Goal: Task Accomplishment & Management: Complete application form

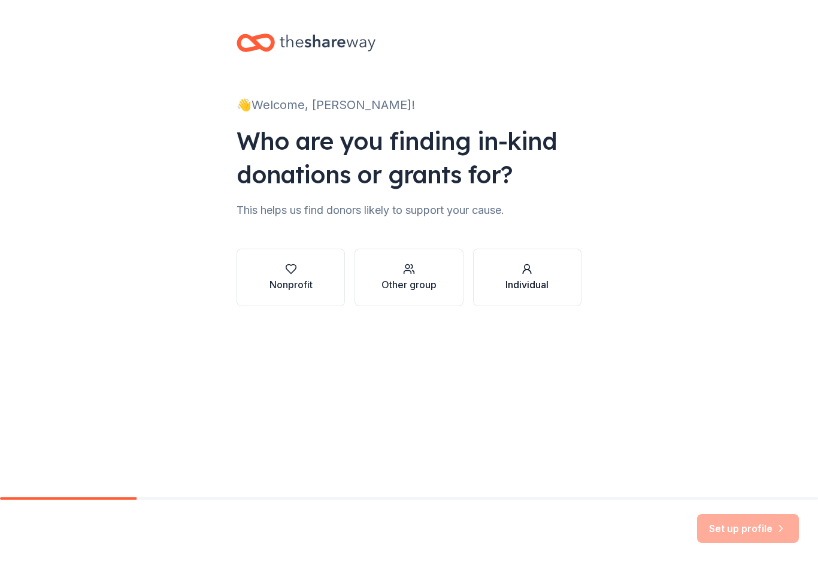
click at [533, 278] on div "Individual" at bounding box center [526, 284] width 43 height 14
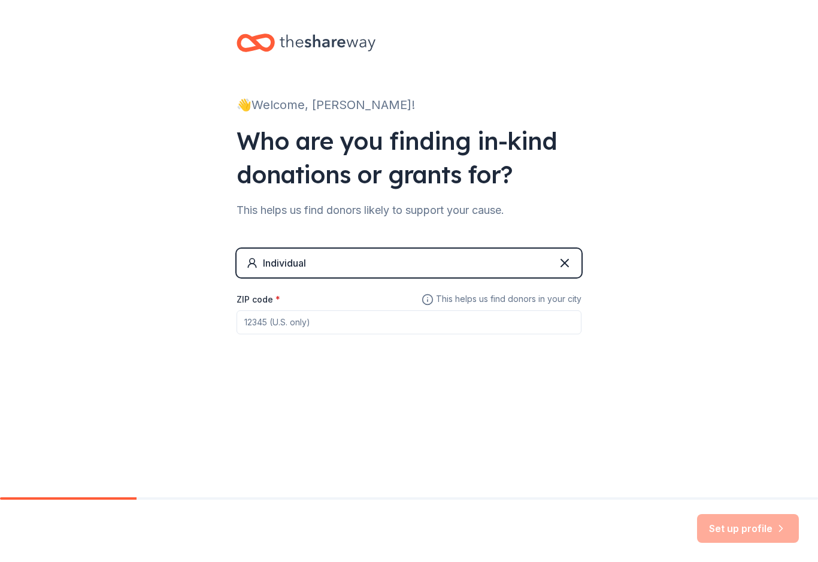
click at [328, 325] on input "ZIP code *" at bounding box center [409, 322] width 345 height 24
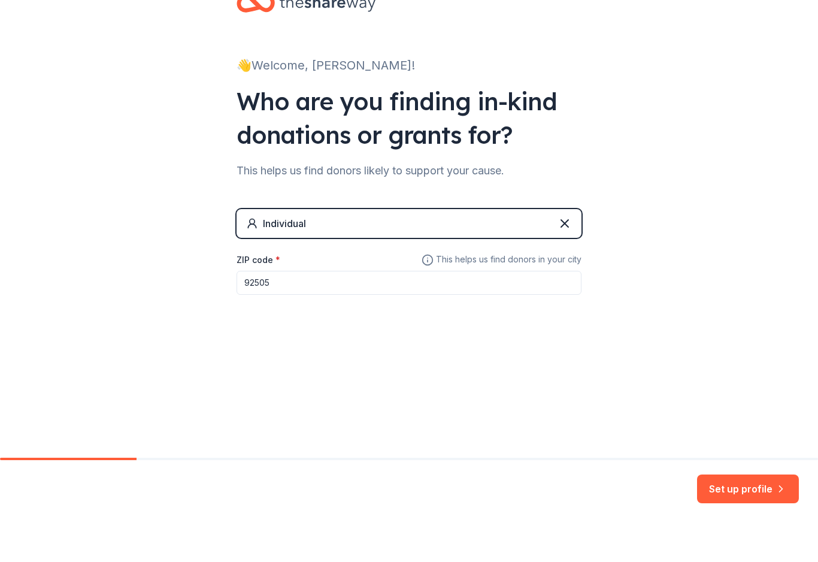
type input "92505"
click at [744, 514] on button "Set up profile" at bounding box center [748, 528] width 102 height 29
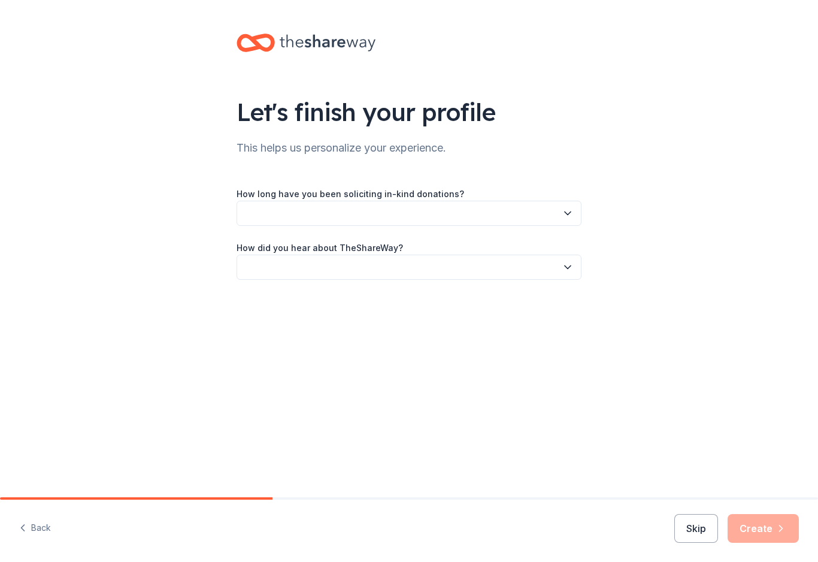
click at [344, 217] on button "button" at bounding box center [409, 213] width 345 height 25
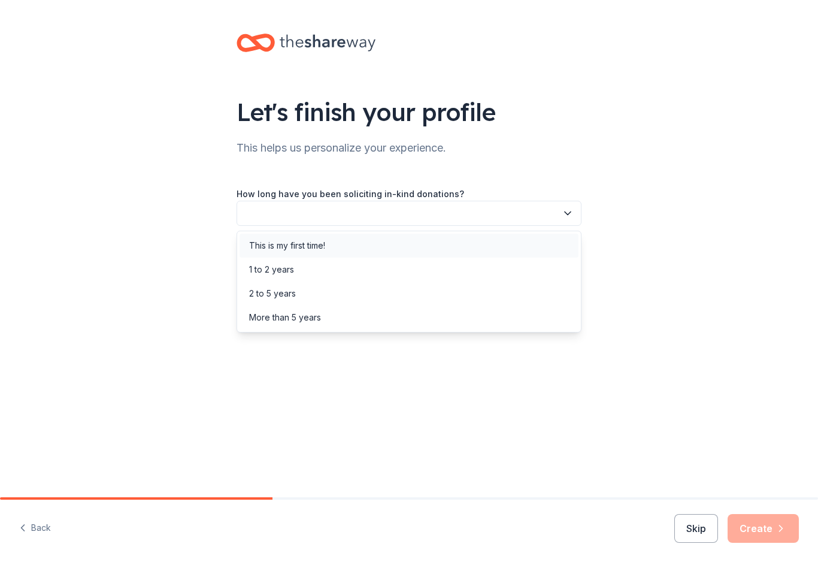
click at [305, 247] on div "This is my first time!" at bounding box center [287, 245] width 76 height 14
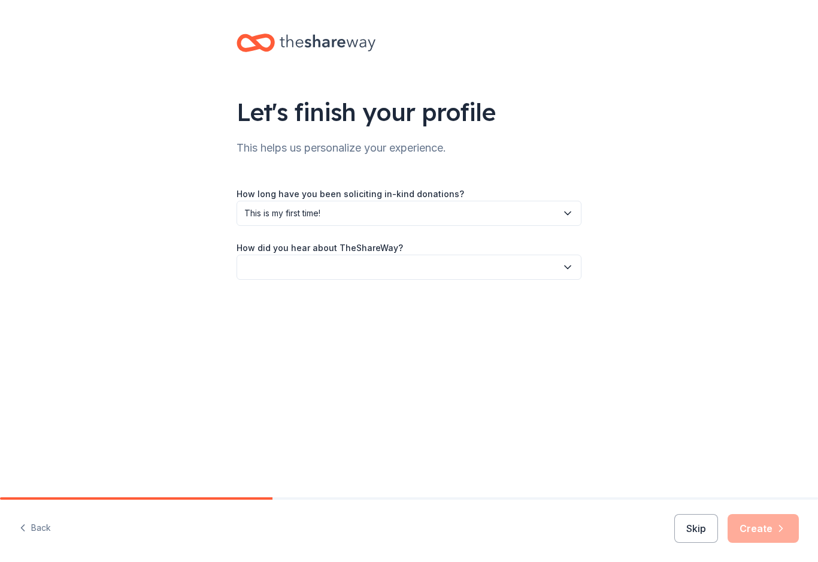
click at [314, 267] on button "button" at bounding box center [409, 267] width 345 height 25
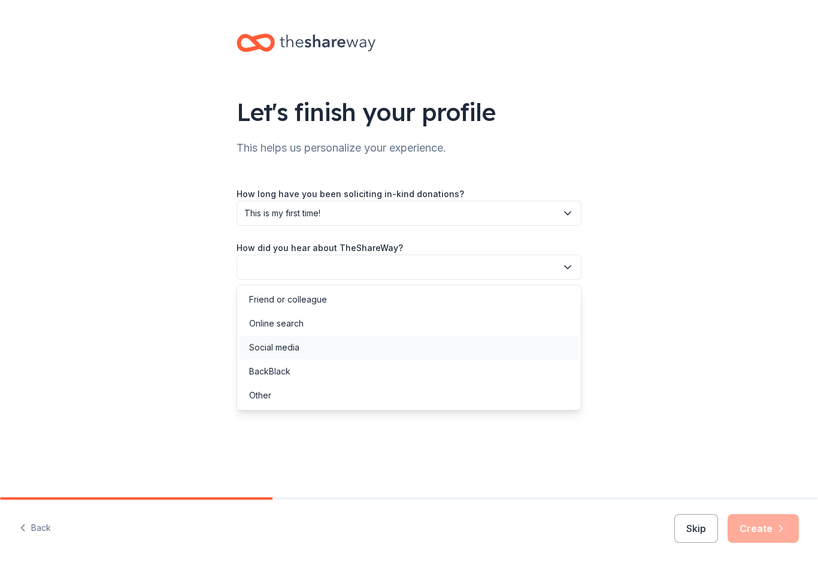
click at [289, 349] on div "Social media" at bounding box center [274, 347] width 50 height 14
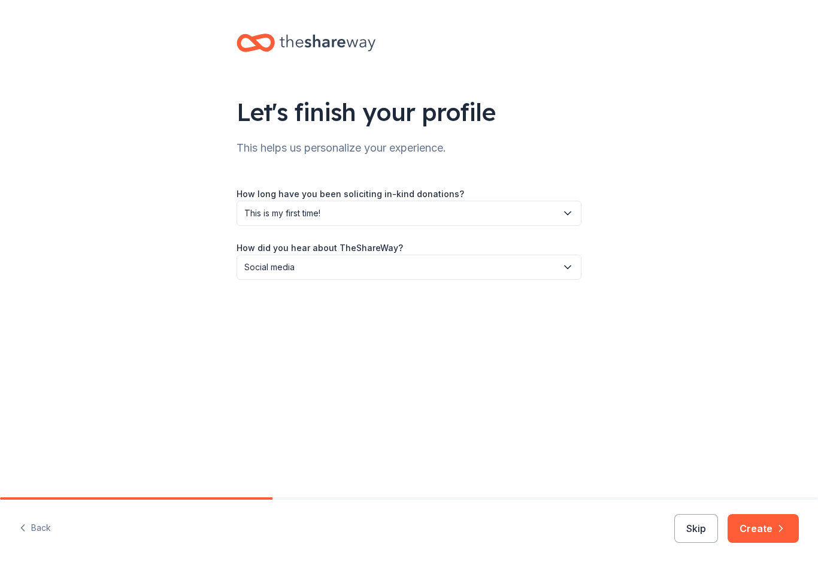
click at [336, 268] on span "Social media" at bounding box center [400, 267] width 313 height 14
click at [765, 532] on button "Create" at bounding box center [763, 528] width 71 height 29
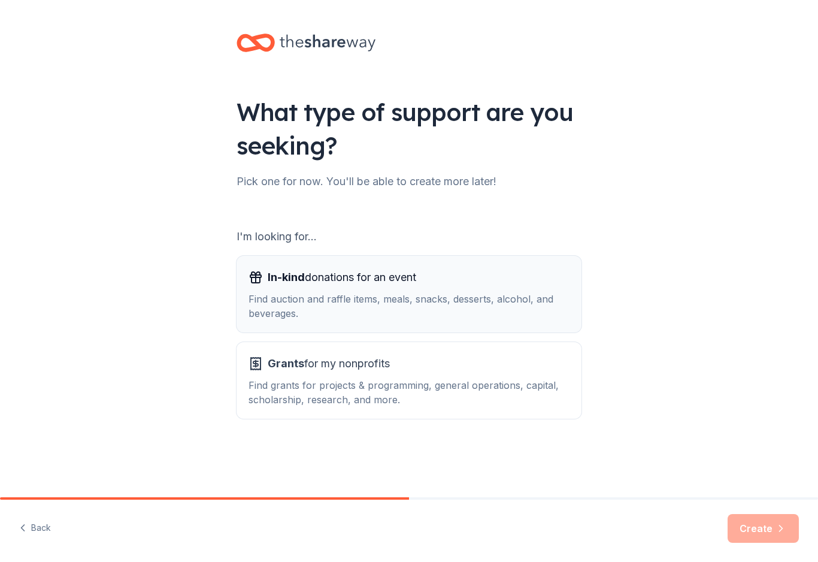
click at [508, 297] on div "Find auction and raffle items, meals, snacks, desserts, alcohol, and beverages." at bounding box center [409, 306] width 321 height 29
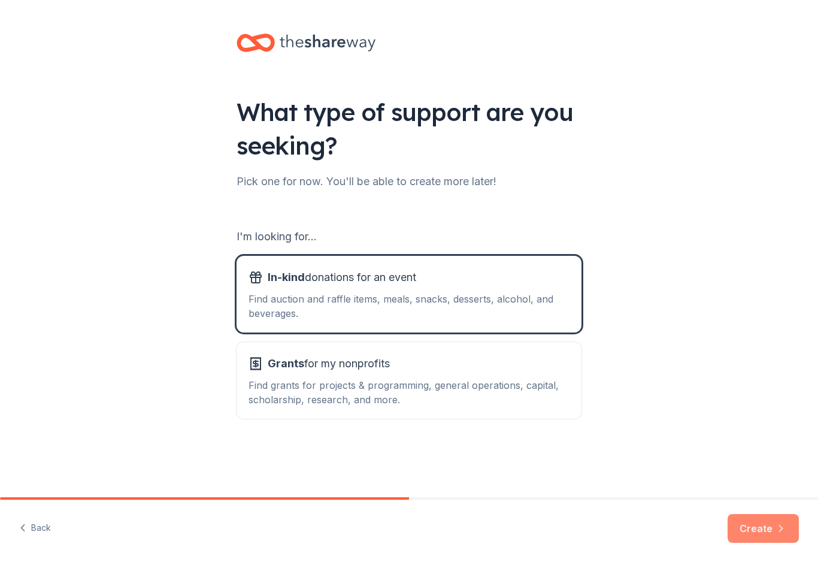
click at [768, 525] on button "Create" at bounding box center [763, 528] width 71 height 29
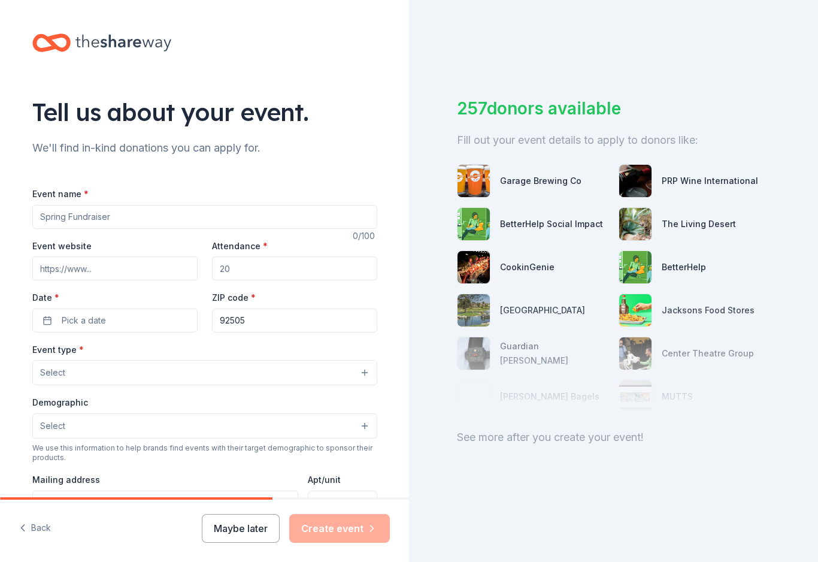
click at [57, 223] on input "Event name *" at bounding box center [204, 217] width 345 height 24
type input "D"
type input "Memorial Fundraiser"
click at [261, 269] on input "Attendance *" at bounding box center [294, 268] width 165 height 24
type input "60"
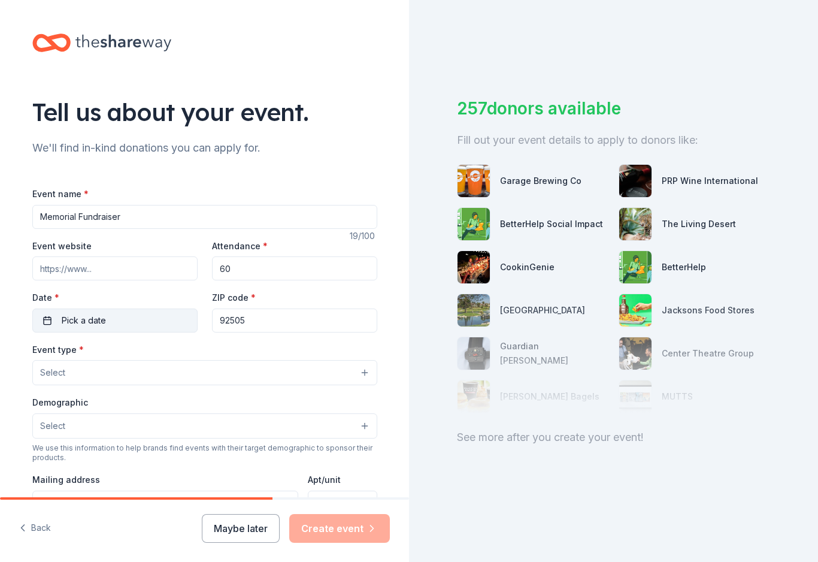
click at [80, 322] on span "Pick a date" at bounding box center [84, 320] width 44 height 14
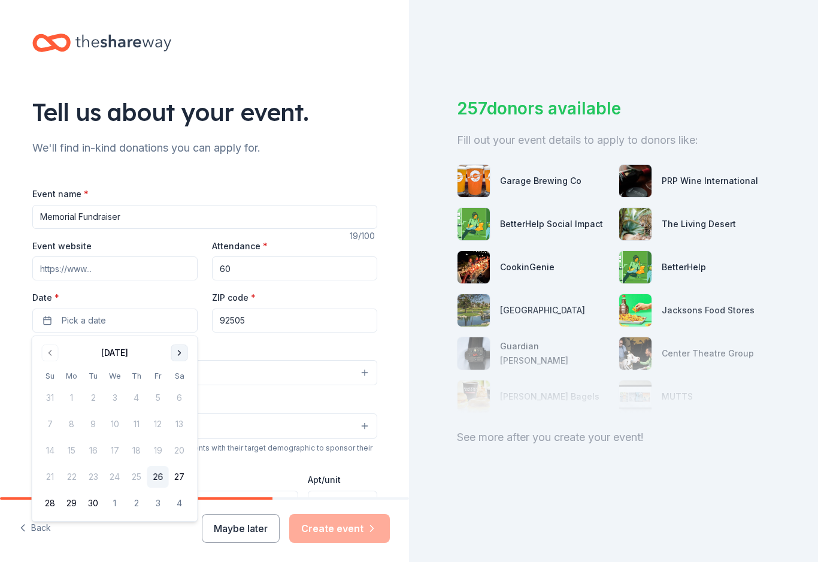
click at [183, 355] on button "Go to next month" at bounding box center [179, 352] width 17 height 17
click at [178, 348] on button "Go to next month" at bounding box center [179, 352] width 17 height 17
click at [180, 347] on button "Go to next month" at bounding box center [179, 352] width 17 height 17
click at [184, 480] on button "27" at bounding box center [180, 477] width 22 height 22
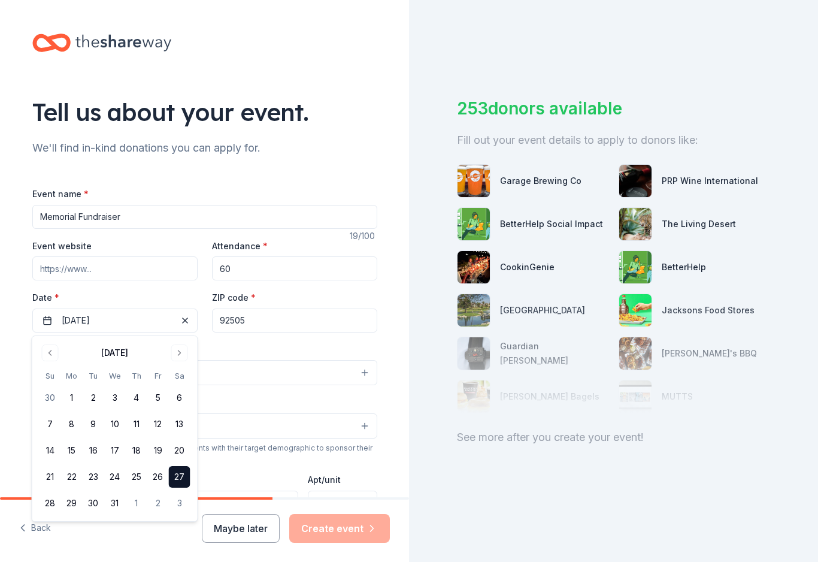
click at [511, 507] on div "253 donors available Fill out your event details to apply to donors like: Garag…" at bounding box center [613, 281] width 409 height 562
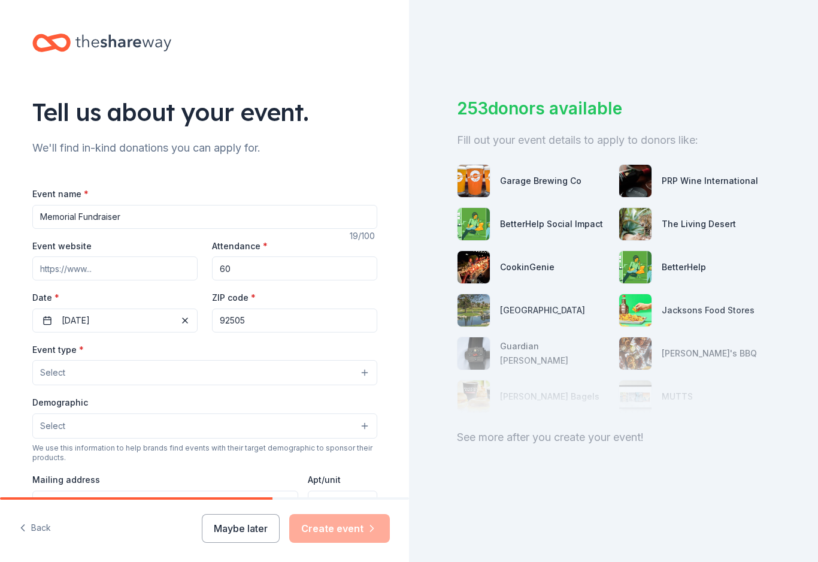
click at [54, 376] on span "Select" at bounding box center [52, 372] width 25 height 14
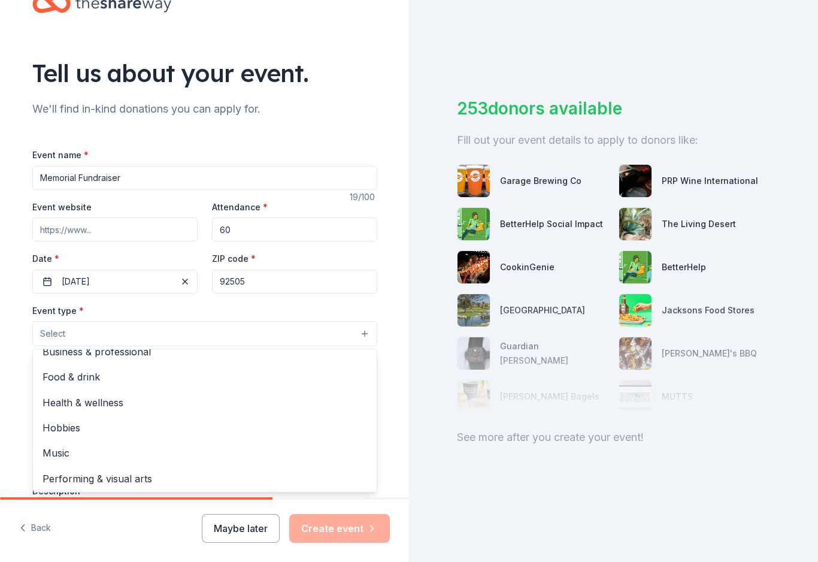
scroll to position [21, 0]
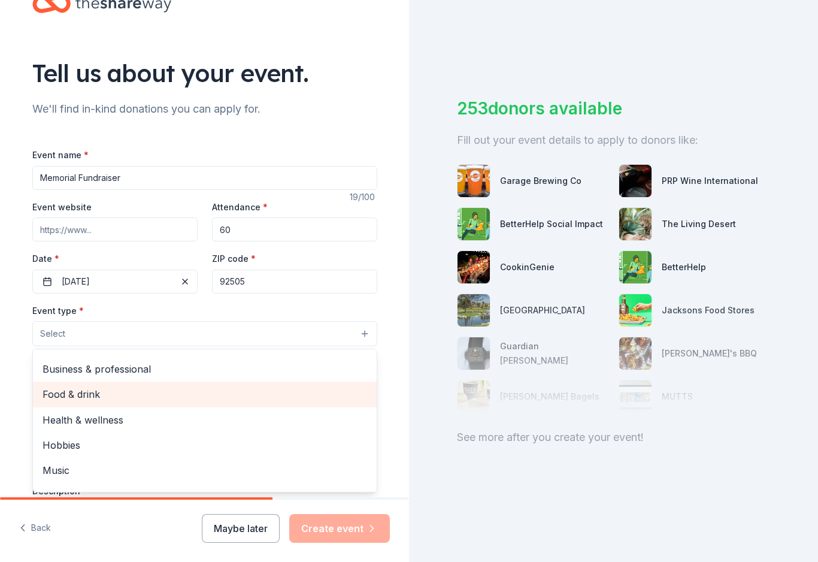
click at [64, 399] on span "Food & drink" at bounding box center [205, 394] width 325 height 16
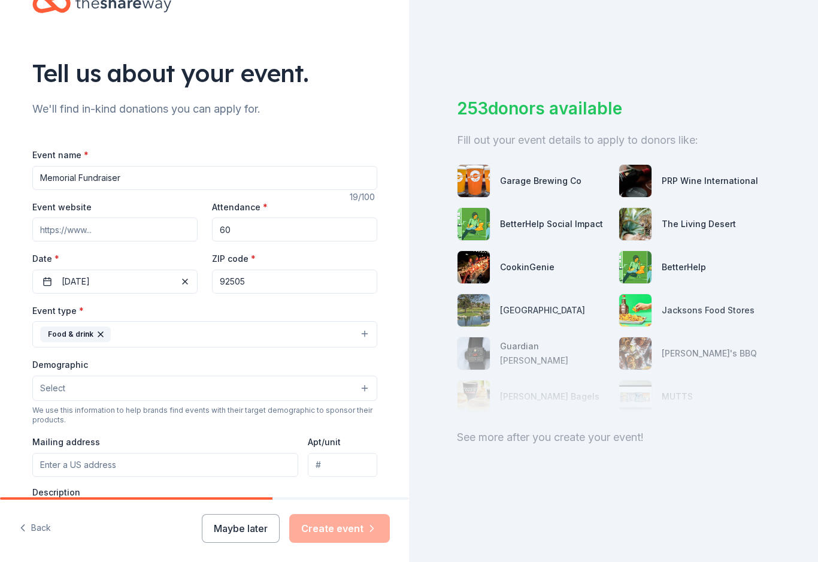
click at [52, 392] on span "Select" at bounding box center [52, 388] width 25 height 14
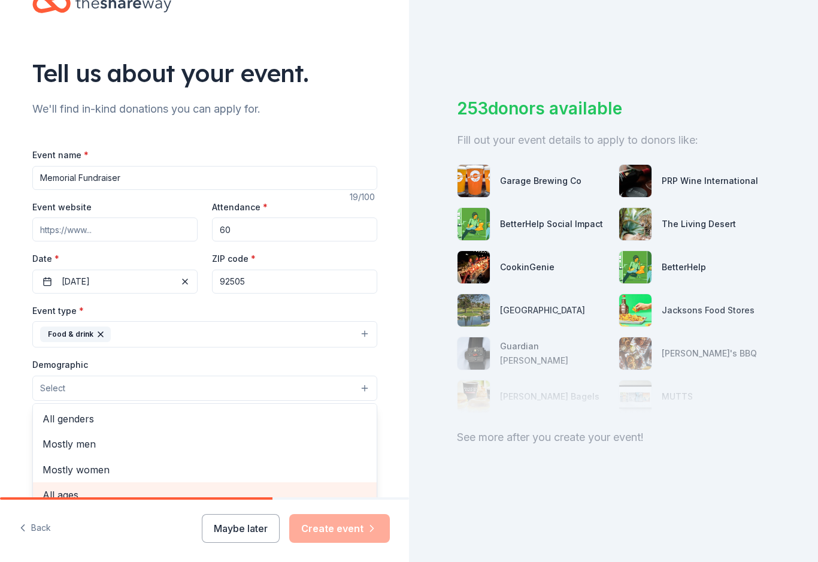
click at [52, 502] on span "All ages" at bounding box center [205, 495] width 325 height 16
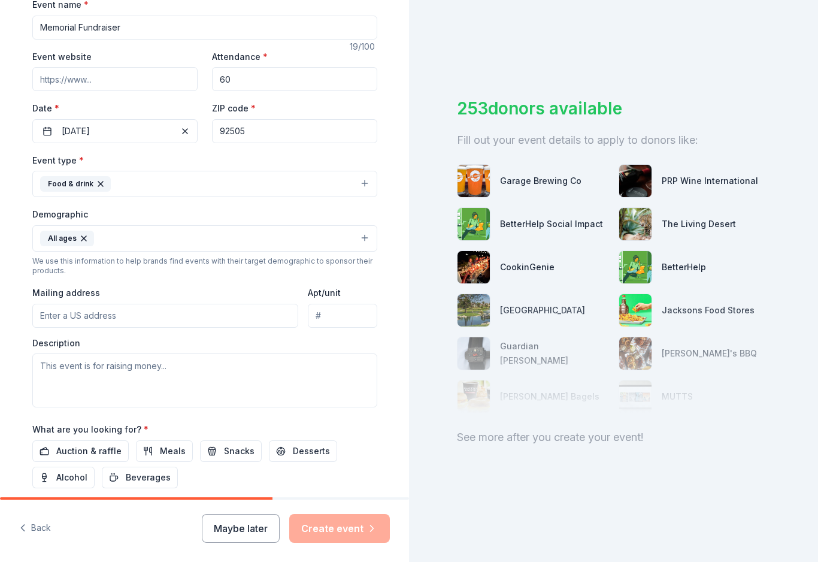
scroll to position [190, 0]
click at [58, 319] on input "Mailing address" at bounding box center [165, 314] width 267 height 24
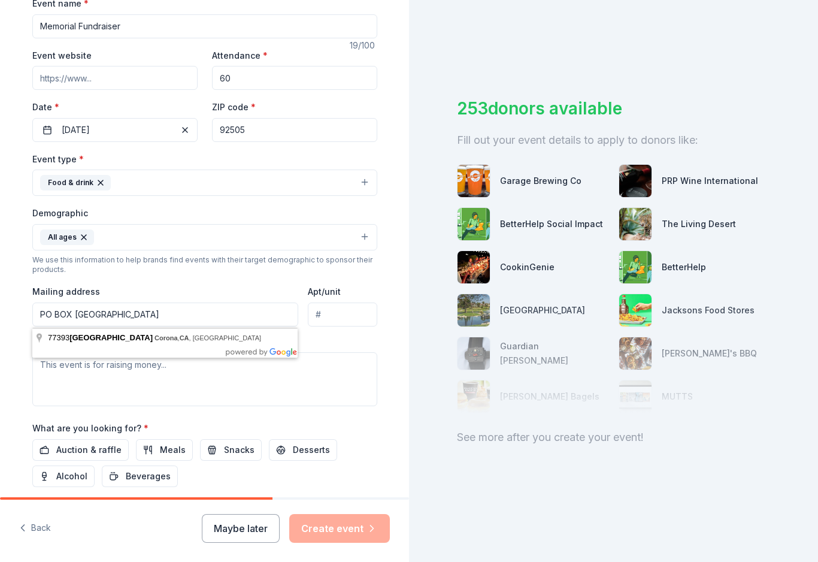
type input "PO BOX 77393 Corona, CA 92877"
click at [1, 389] on div "Tell us about your event. We'll find in-kind donations you can apply for. Event…" at bounding box center [204, 210] width 409 height 800
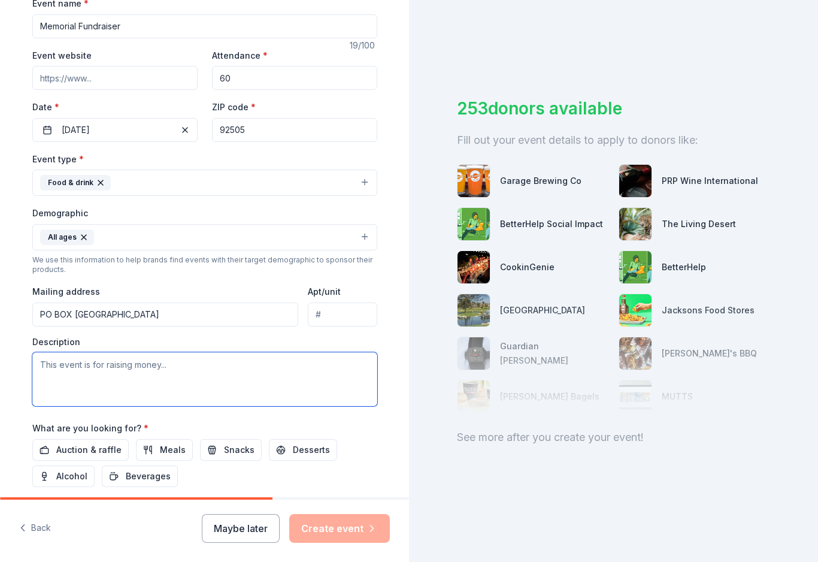
click at [61, 368] on textarea at bounding box center [204, 379] width 345 height 54
click at [322, 364] on textarea "Memorial Event for a football star who killed in the city of Corona, CA. Preser…" at bounding box center [204, 379] width 345 height 54
click at [350, 374] on textarea "Memorial Event for a football star who killed in the city of Corona, CA. We Pre…" at bounding box center [204, 379] width 345 height 54
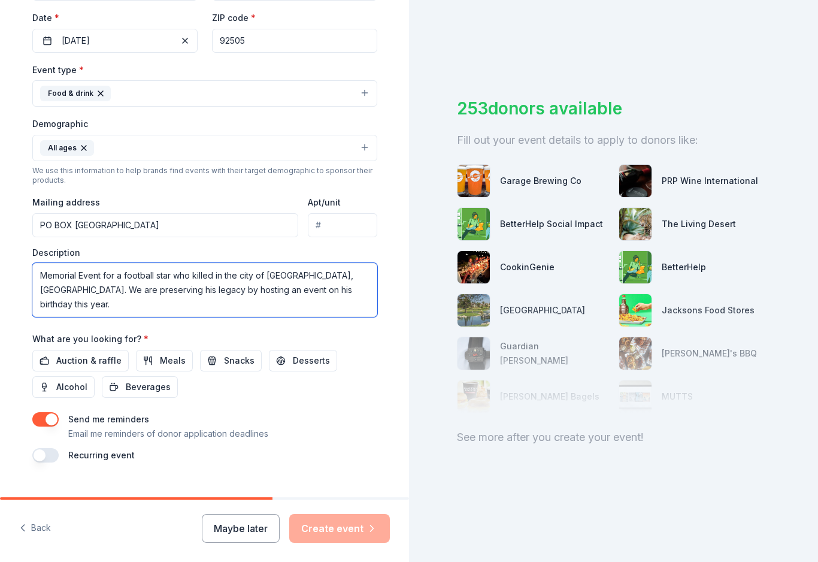
scroll to position [281, 0]
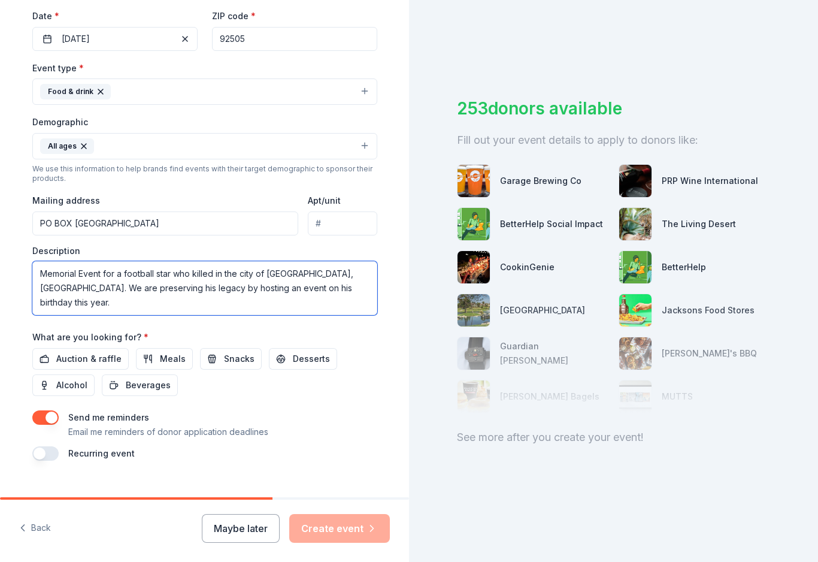
type textarea "Memorial Event for a football star who killed in the city of Corona, CA. We are…"
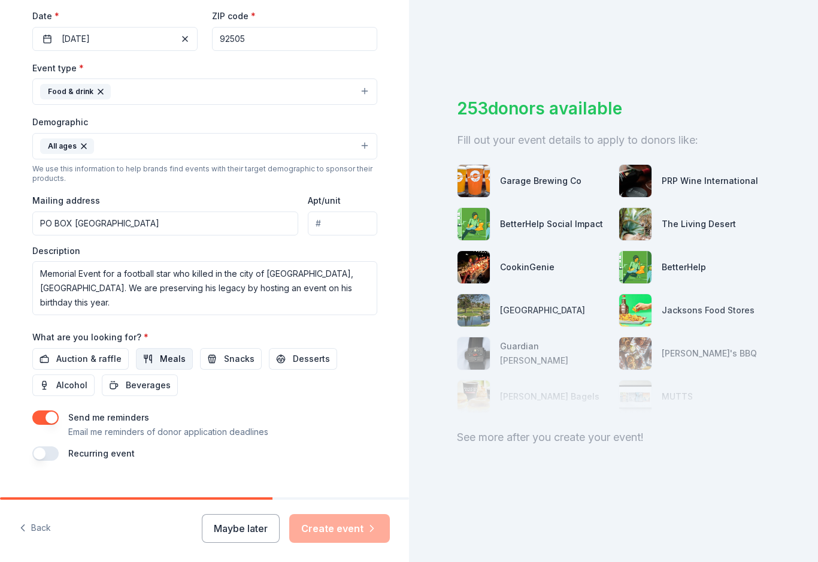
click at [177, 360] on span "Meals" at bounding box center [173, 359] width 26 height 14
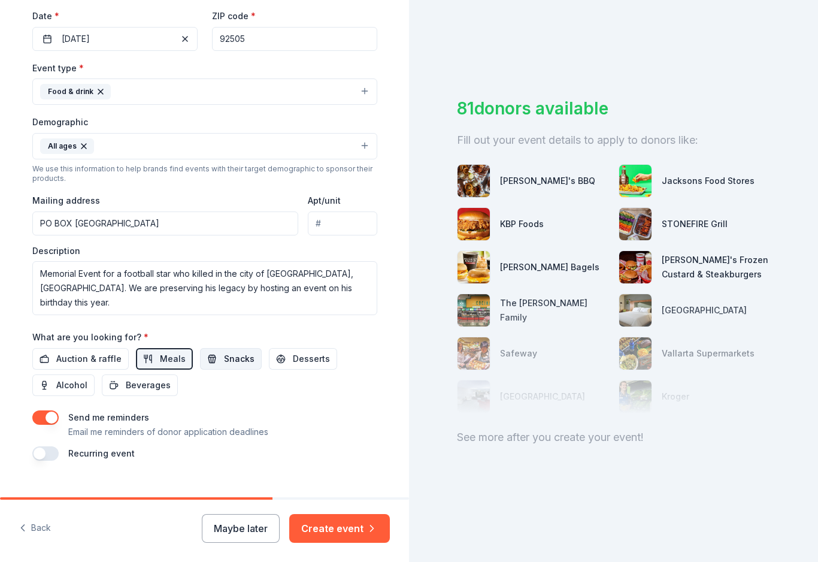
click at [232, 362] on span "Snacks" at bounding box center [239, 359] width 31 height 14
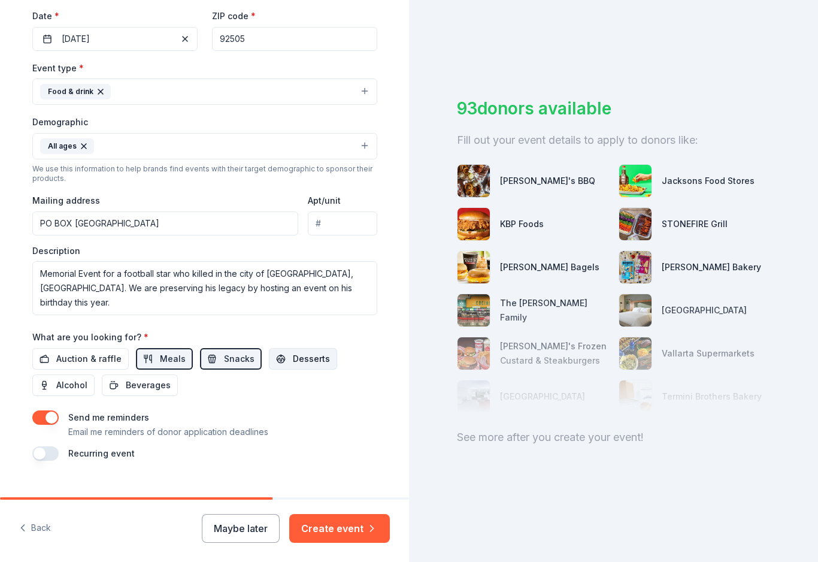
click at [304, 367] on button "Desserts" at bounding box center [303, 359] width 68 height 22
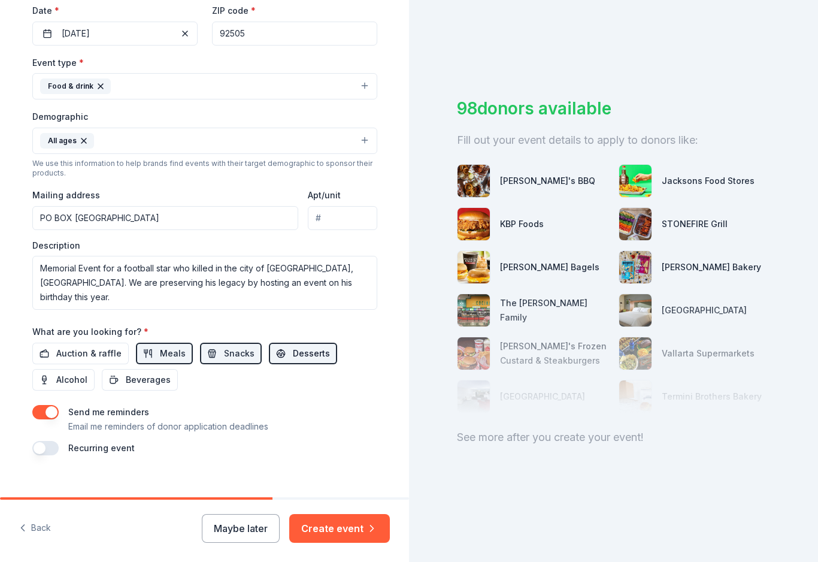
scroll to position [286, 0]
click at [146, 382] on span "Beverages" at bounding box center [148, 380] width 45 height 14
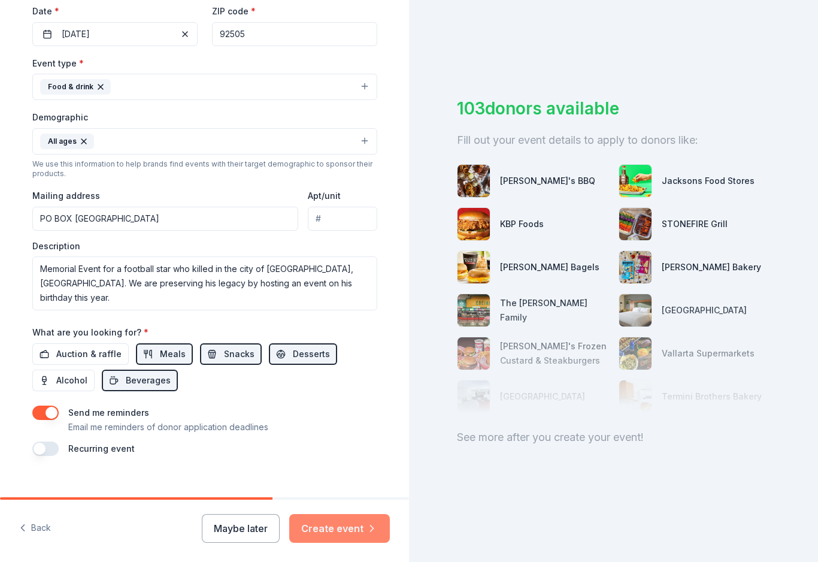
click at [346, 543] on button "Create event" at bounding box center [339, 528] width 101 height 29
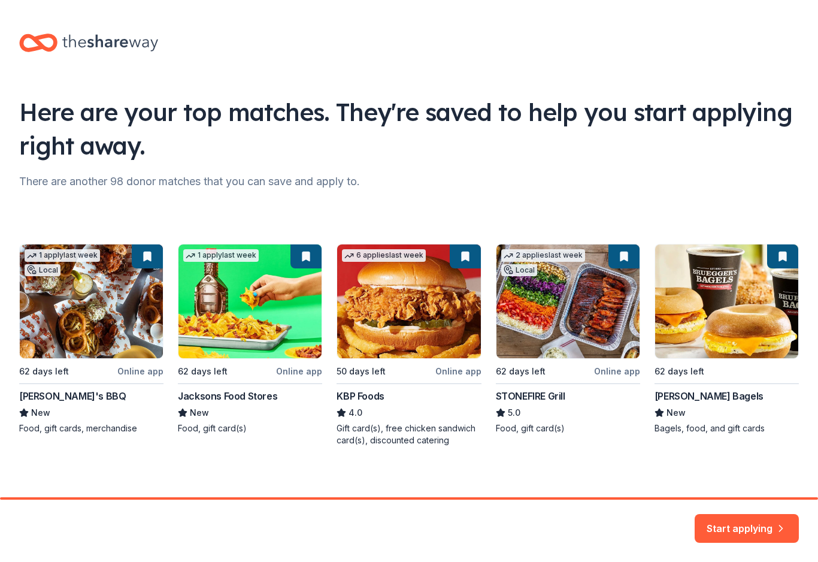
click at [87, 324] on div "1 apply last week Local 62 days left Online app Phil's BBQ New Food, gift cards…" at bounding box center [409, 345] width 780 height 202
click at [46, 399] on div "1 apply last week Local 62 days left Online app Phil's BBQ New Food, gift cards…" at bounding box center [409, 345] width 780 height 202
click at [104, 291] on div "1 apply last week Local 62 days left Online app Phil's BBQ New Food, gift cards…" at bounding box center [409, 345] width 780 height 202
click at [753, 529] on button "Start applying" at bounding box center [747, 521] width 104 height 29
click at [745, 523] on div "Start applying" at bounding box center [747, 528] width 104 height 29
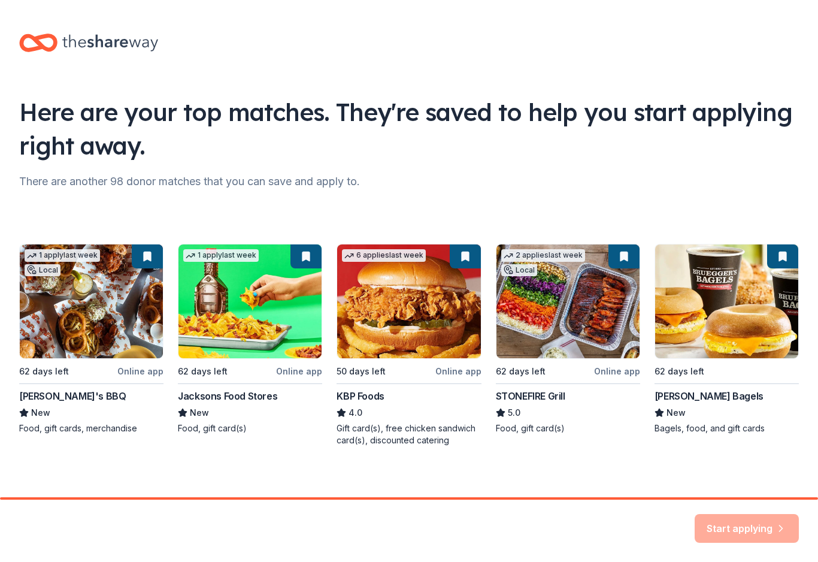
click at [60, 259] on div "1 apply last week Local 62 days left Online app Phil's BBQ New Food, gift cards…" at bounding box center [409, 345] width 780 height 202
click at [745, 525] on div "Start applying" at bounding box center [747, 528] width 104 height 29
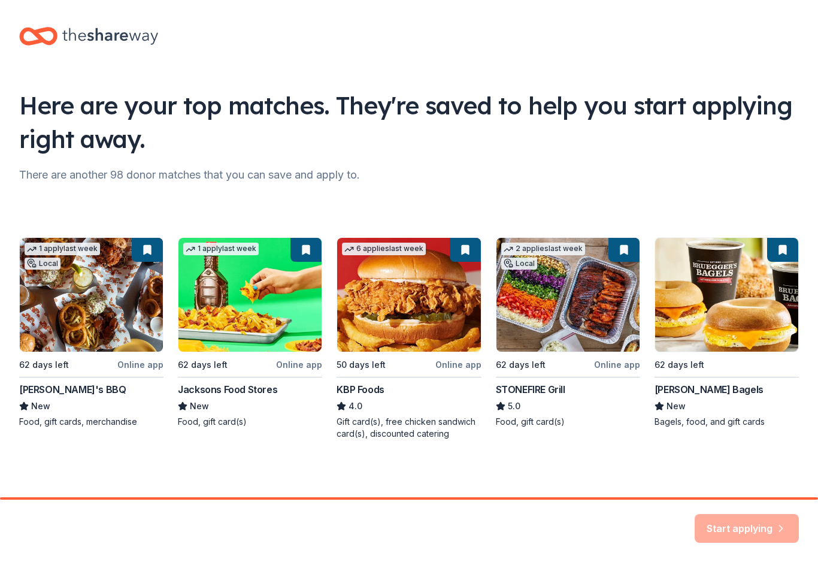
scroll to position [7, 0]
click at [35, 316] on div "1 apply last week Local 62 days left Online app Phil's BBQ New Food, gift cards…" at bounding box center [409, 338] width 780 height 202
click at [146, 256] on div "1 apply last week Local 62 days left Online app Phil's BBQ New Food, gift cards…" at bounding box center [409, 338] width 780 height 202
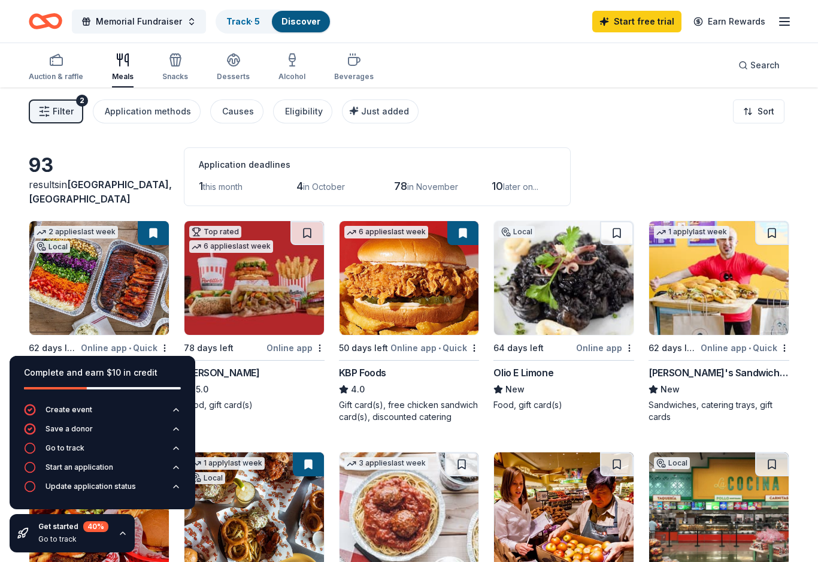
click at [112, 149] on div "93 results in Riverside, CA Application deadlines 1 this month 4 in October 78 …" at bounding box center [409, 176] width 761 height 59
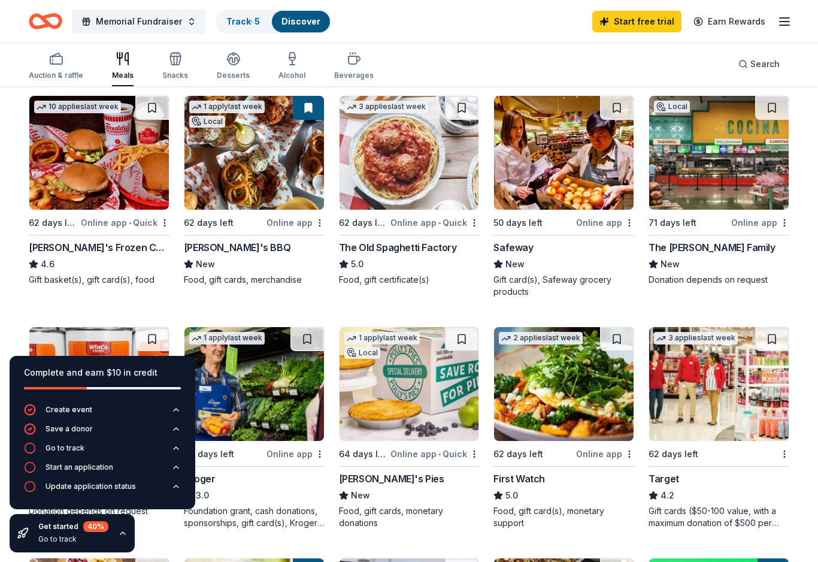
scroll to position [372, 0]
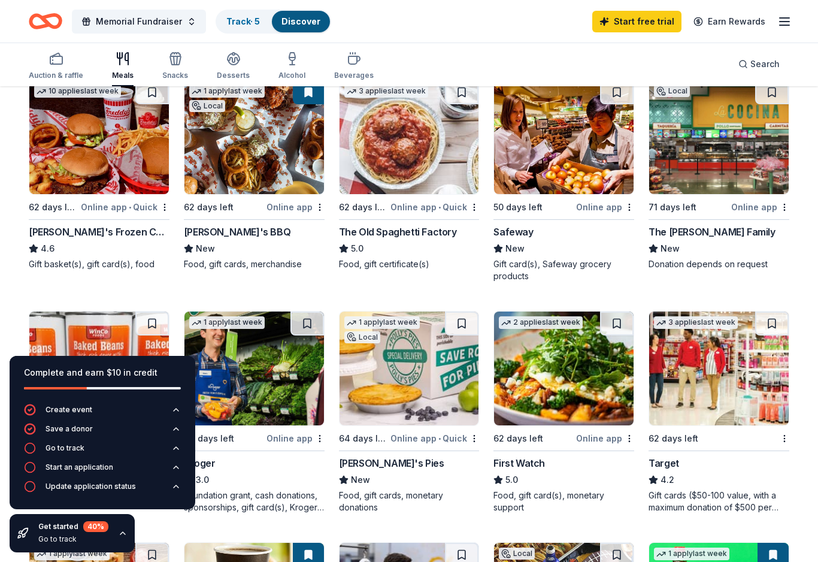
click at [235, 134] on img at bounding box center [254, 137] width 140 height 114
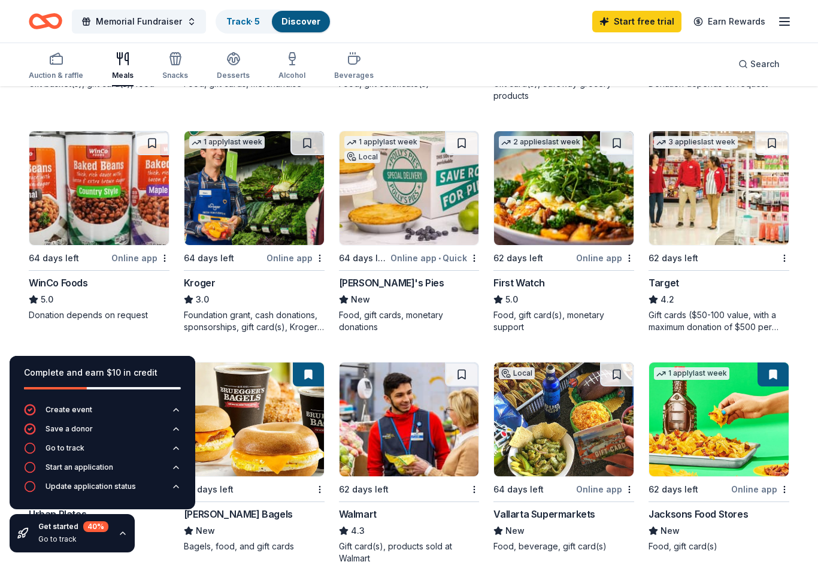
scroll to position [554, 0]
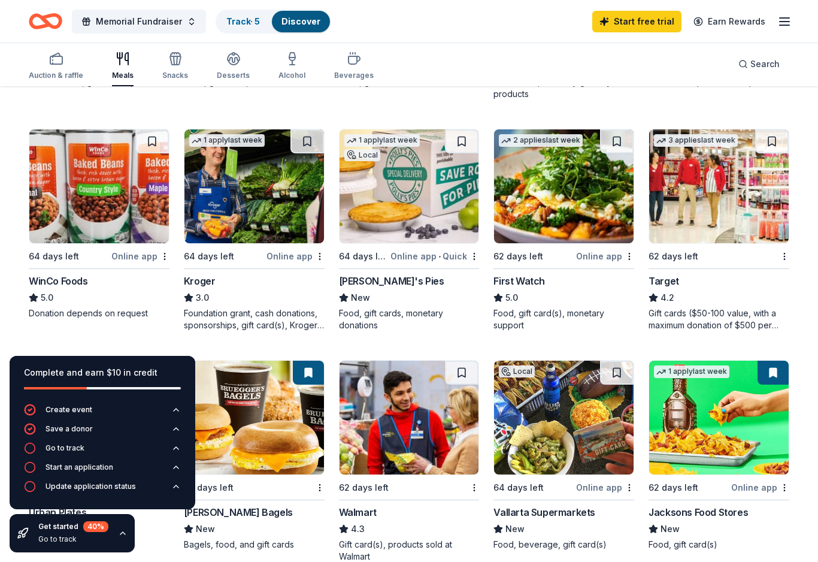
click at [107, 199] on img at bounding box center [99, 186] width 140 height 114
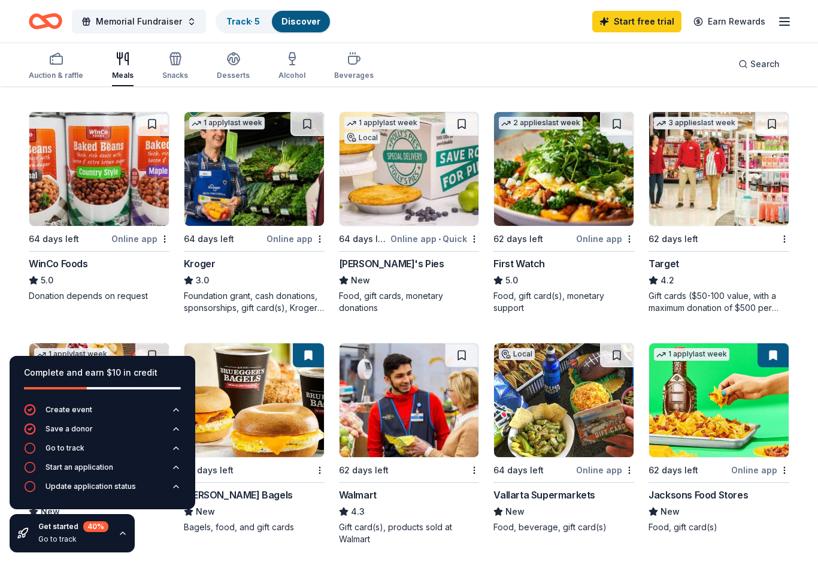
click at [405, 181] on img at bounding box center [410, 169] width 140 height 114
click at [734, 189] on img at bounding box center [719, 169] width 140 height 114
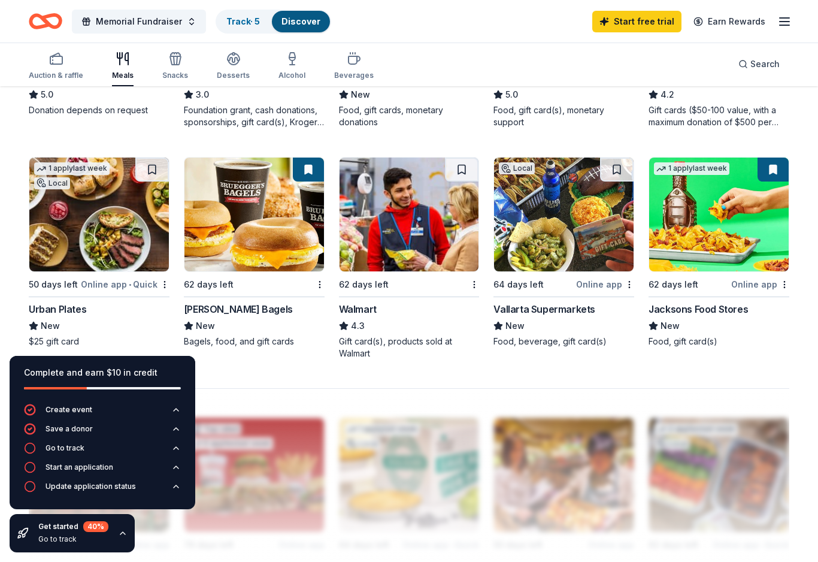
scroll to position [756, 0]
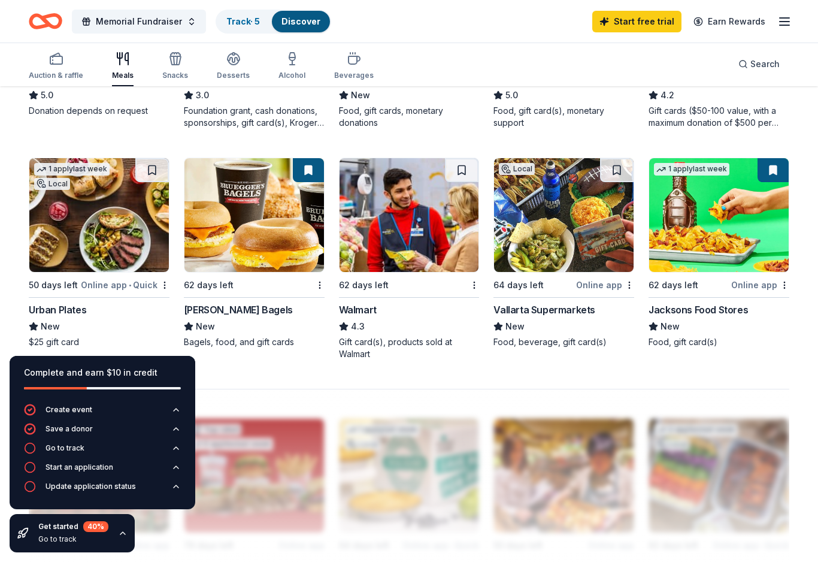
click at [405, 219] on img at bounding box center [410, 215] width 140 height 114
click at [423, 243] on img at bounding box center [410, 215] width 140 height 114
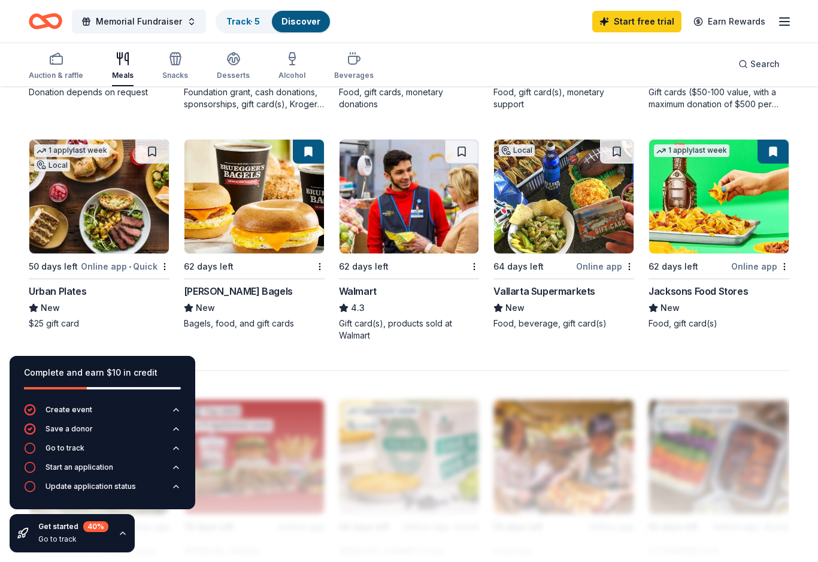
scroll to position [780, 0]
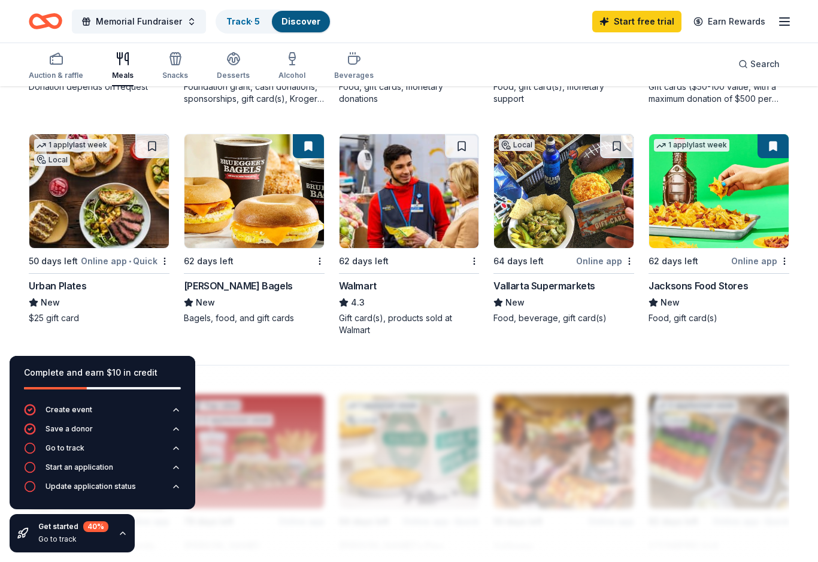
click at [734, 426] on div at bounding box center [409, 461] width 761 height 192
click at [239, 190] on img at bounding box center [254, 191] width 140 height 114
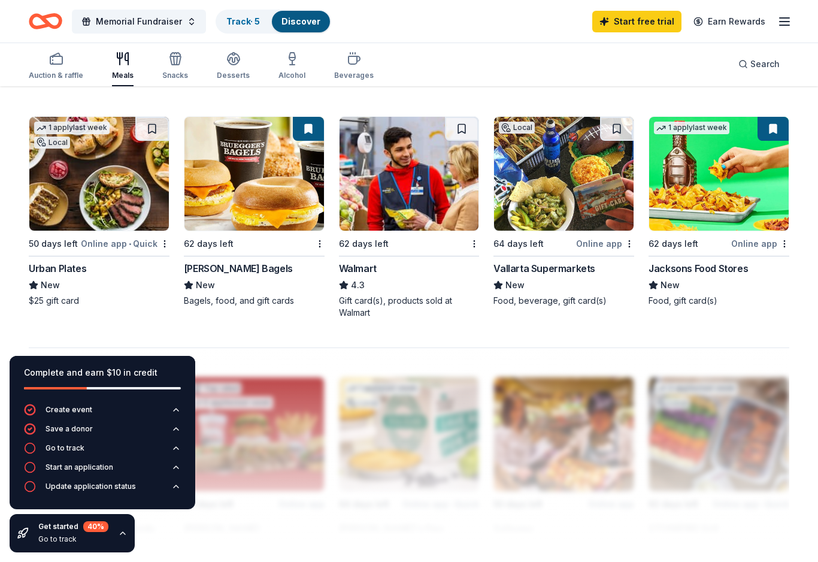
click at [72, 303] on div "$25 gift card" at bounding box center [99, 301] width 141 height 12
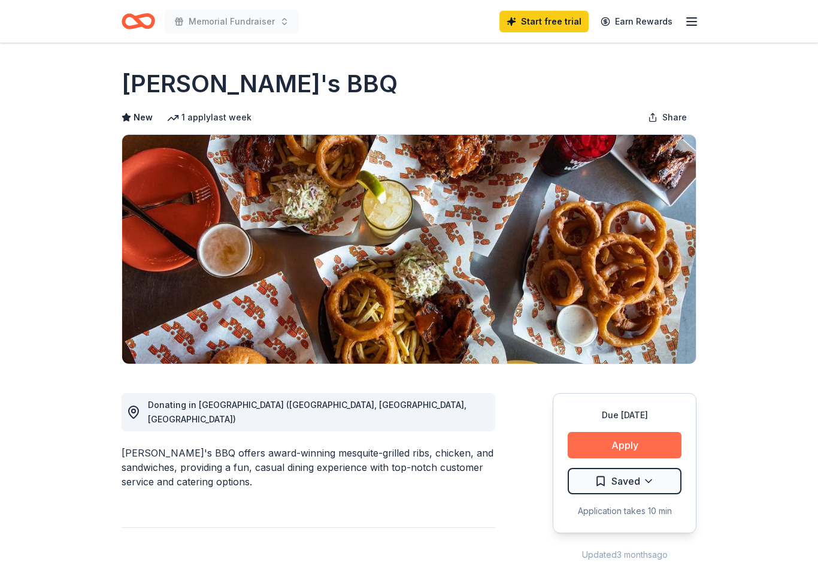
click at [643, 446] on button "Apply" at bounding box center [625, 445] width 114 height 26
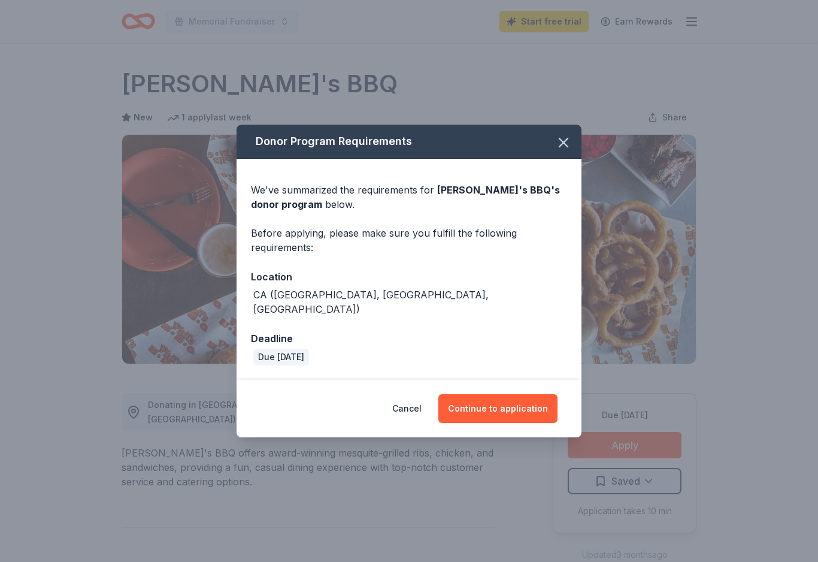
click at [508, 196] on span "Phil's BBQ 's donor program" at bounding box center [405, 197] width 309 height 26
click at [517, 199] on span "Phil's BBQ 's donor program" at bounding box center [405, 197] width 309 height 26
click at [563, 147] on icon "button" at bounding box center [563, 142] width 8 height 8
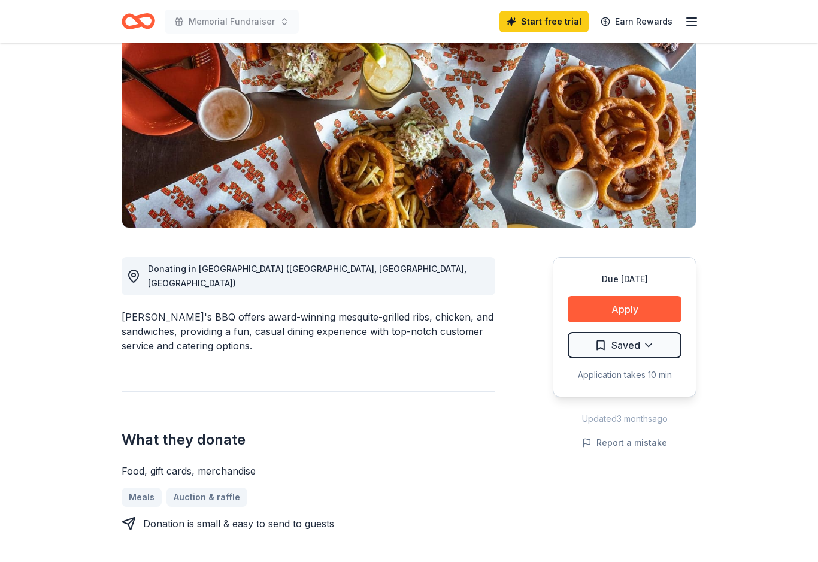
scroll to position [137, 0]
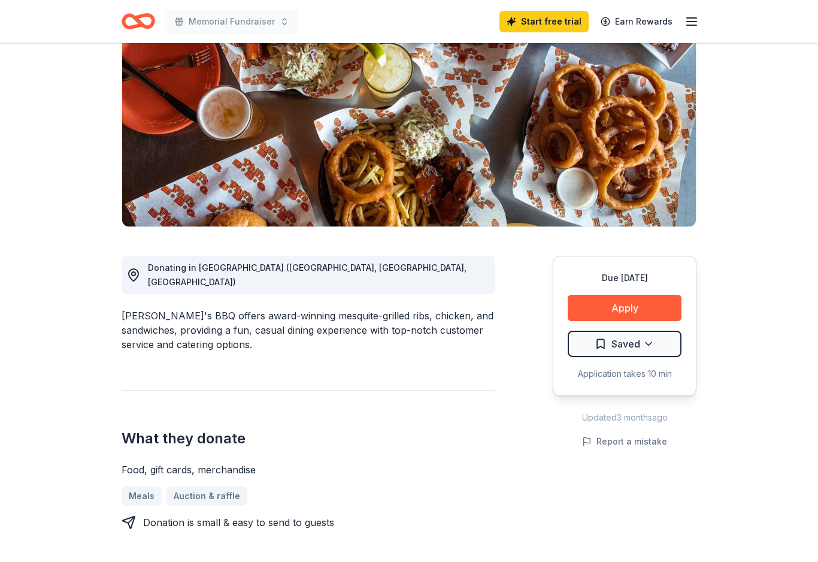
click at [393, 313] on div "Phil's BBQ offers award-winning mesquite-grilled ribs, chicken, and sandwiches,…" at bounding box center [309, 329] width 374 height 43
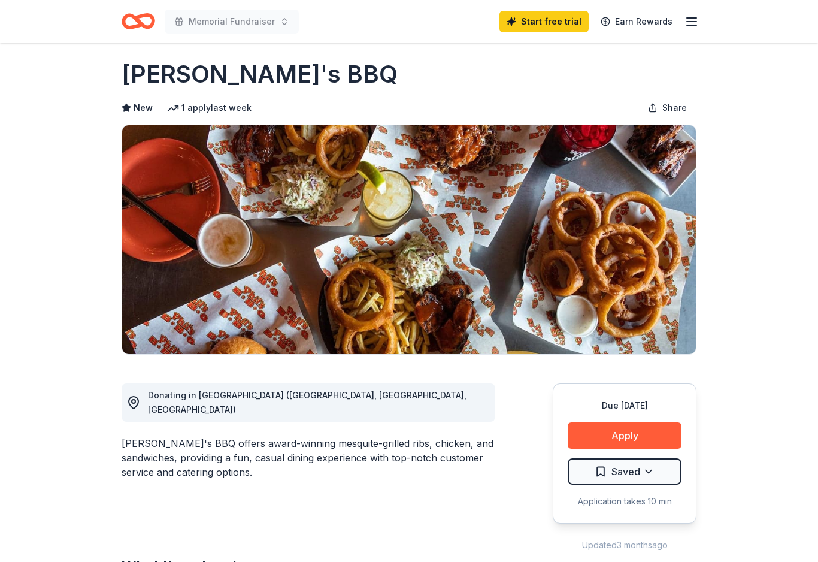
scroll to position [0, 0]
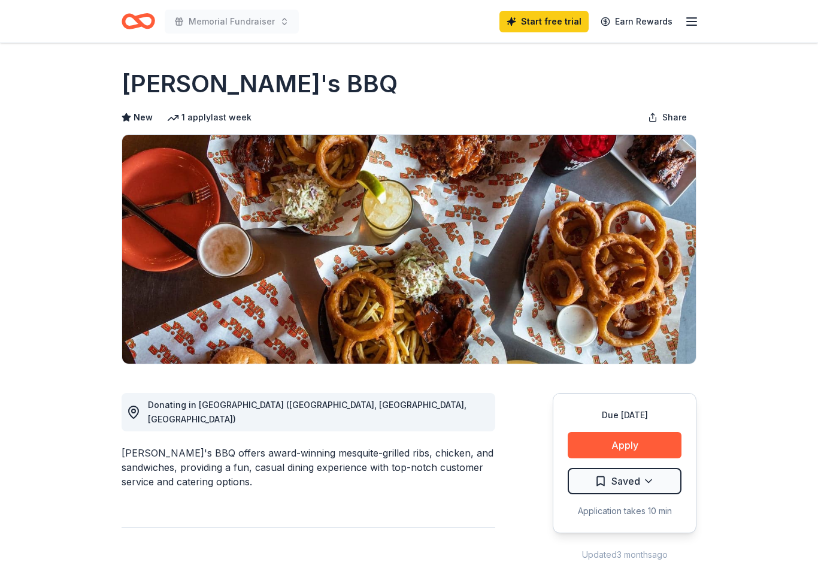
click at [187, 411] on div "Donating in CA (San Diego, Santee, Temecula)" at bounding box center [317, 412] width 338 height 29
click at [163, 467] on div "Phil's BBQ offers award-winning mesquite-grilled ribs, chicken, and sandwiches,…" at bounding box center [309, 467] width 374 height 43
click at [643, 451] on button "Apply" at bounding box center [625, 445] width 114 height 26
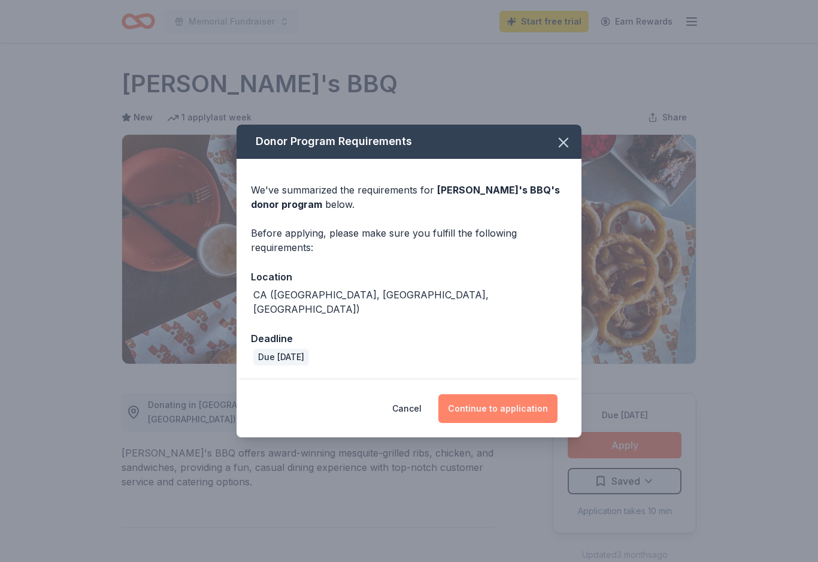
click at [517, 401] on button "Continue to application" at bounding box center [497, 408] width 119 height 29
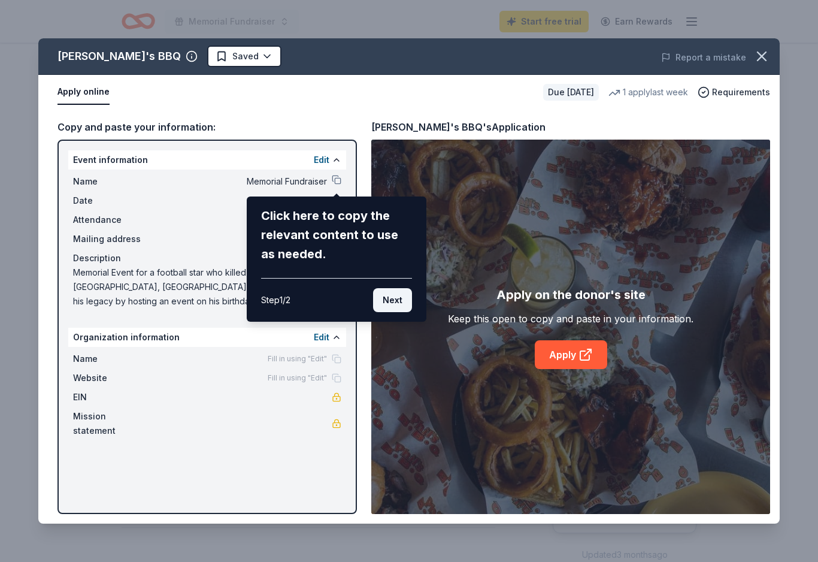
click at [385, 304] on button "Next" at bounding box center [392, 300] width 39 height 24
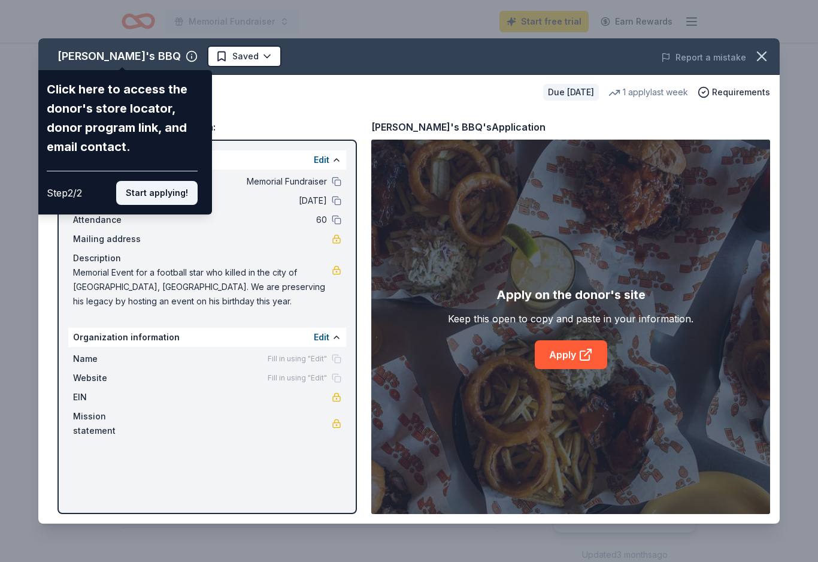
click at [155, 187] on button "Start applying!" at bounding box center [156, 193] width 81 height 24
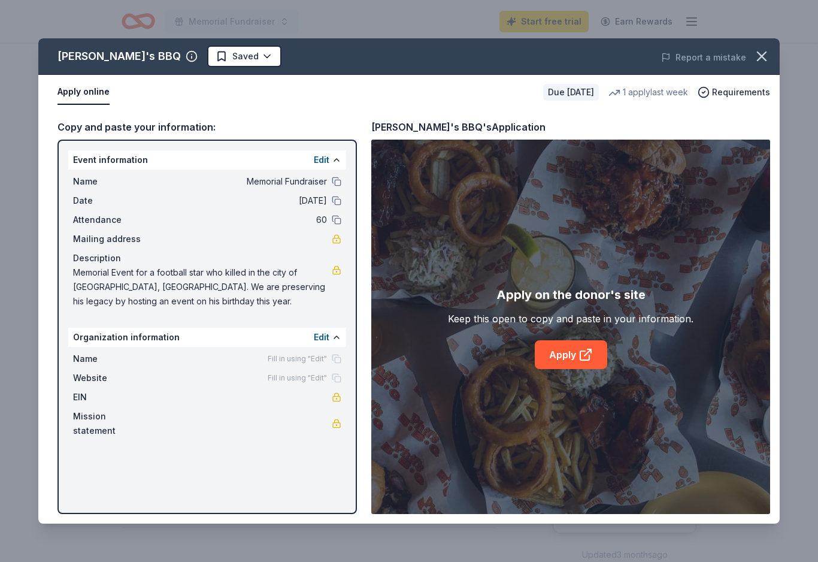
click at [334, 334] on div "Phil's BBQ Saved Report a mistake Apply online Due in 62 days 1 apply last week…" at bounding box center [408, 280] width 741 height 485
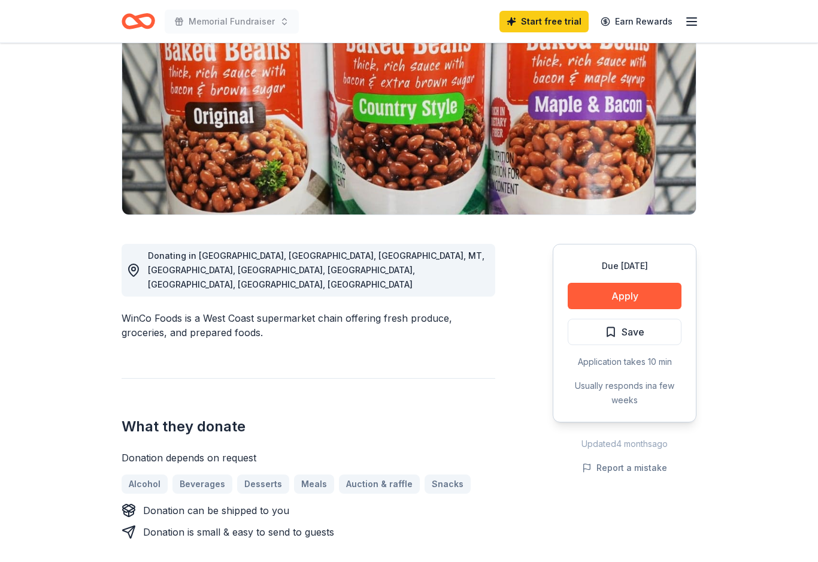
scroll to position [150, 0]
click at [644, 293] on button "Apply" at bounding box center [625, 295] width 114 height 26
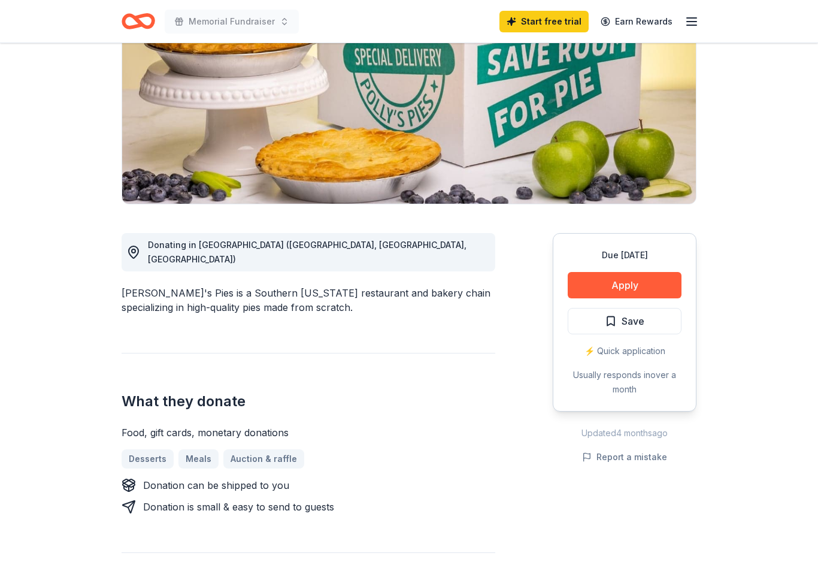
scroll to position [161, 0]
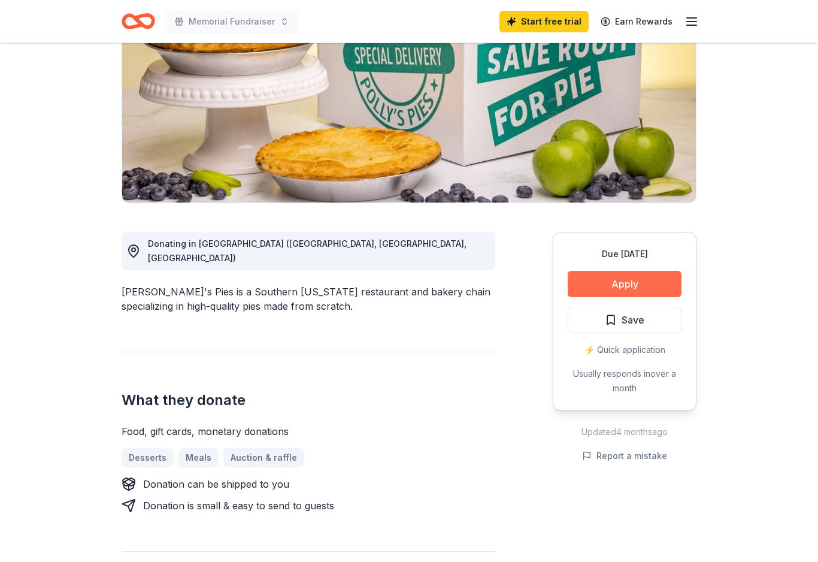
click at [647, 284] on button "Apply" at bounding box center [625, 284] width 114 height 26
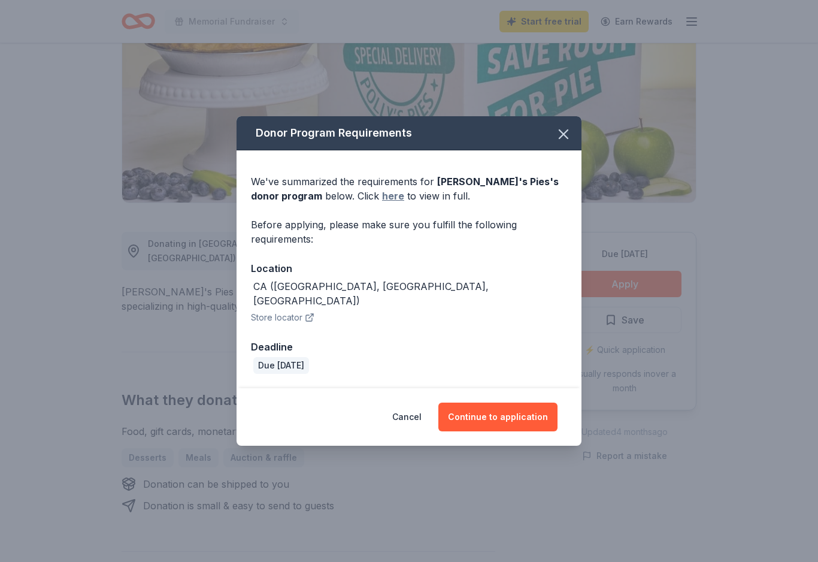
click at [382, 203] on link "here" at bounding box center [393, 196] width 22 height 14
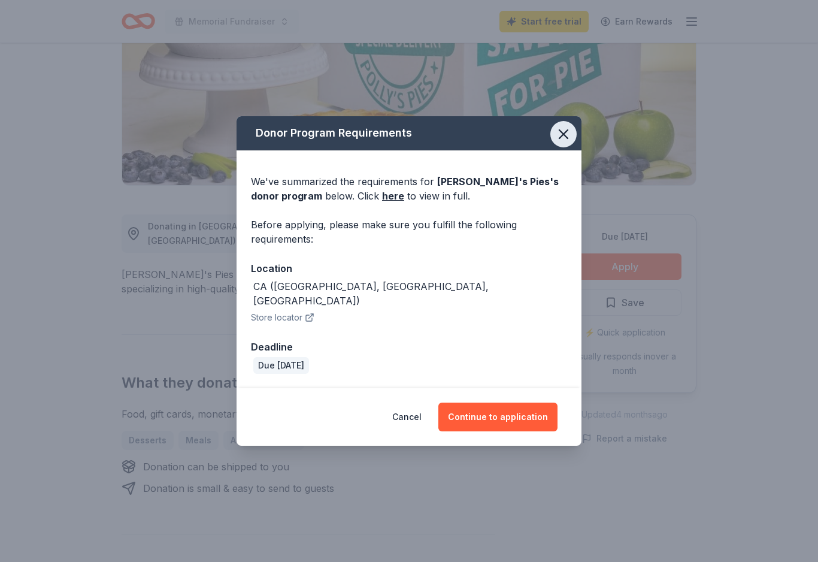
click at [570, 138] on icon "button" at bounding box center [563, 134] width 17 height 17
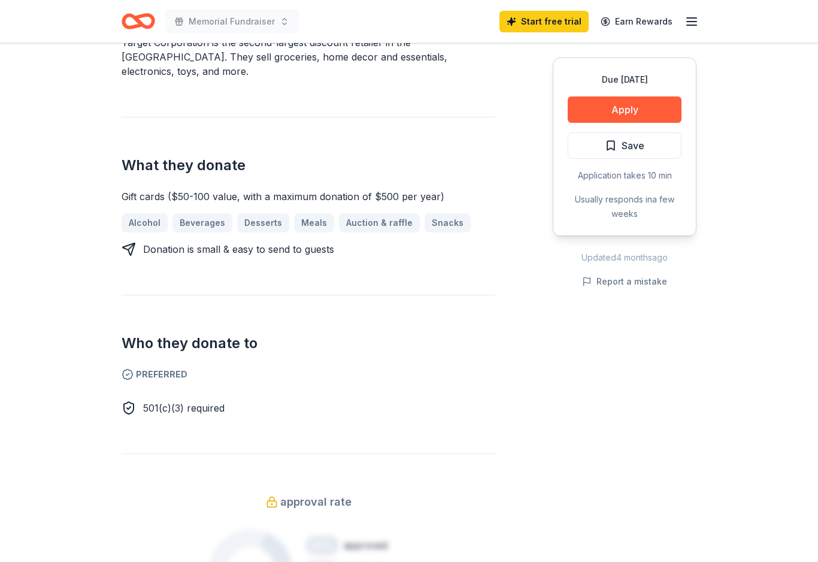
scroll to position [396, 0]
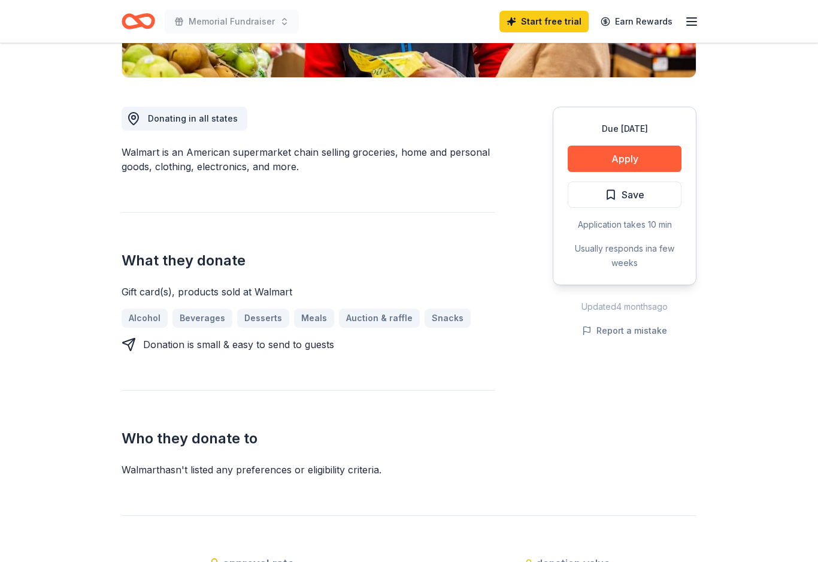
scroll to position [307, 0]
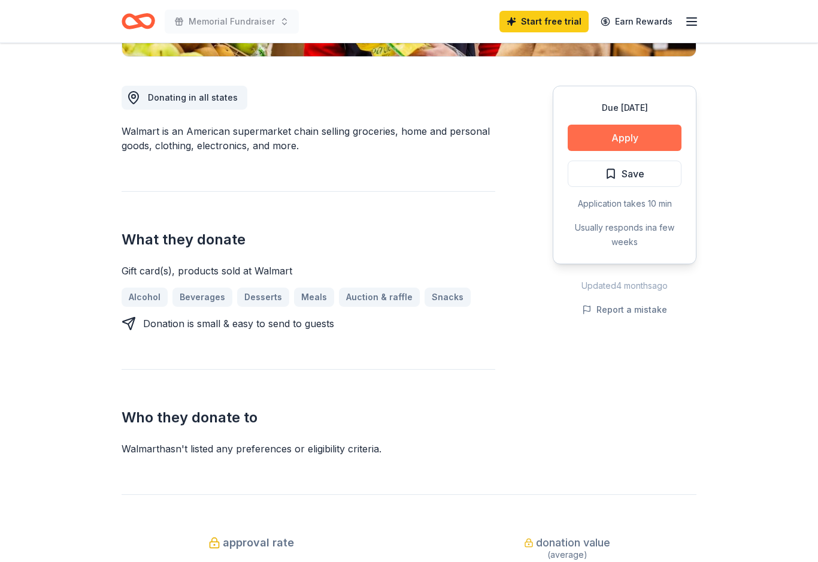
click at [645, 132] on button "Apply" at bounding box center [625, 138] width 114 height 26
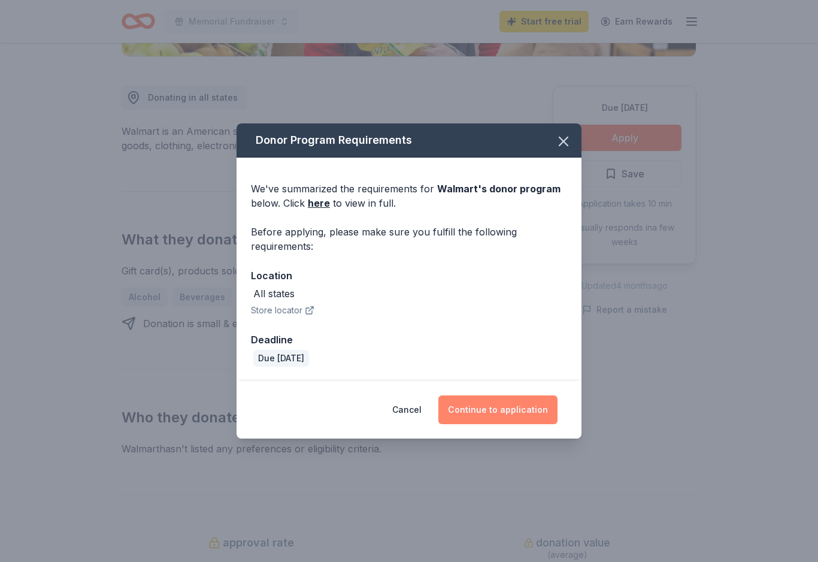
click at [505, 420] on button "Continue to application" at bounding box center [497, 409] width 119 height 29
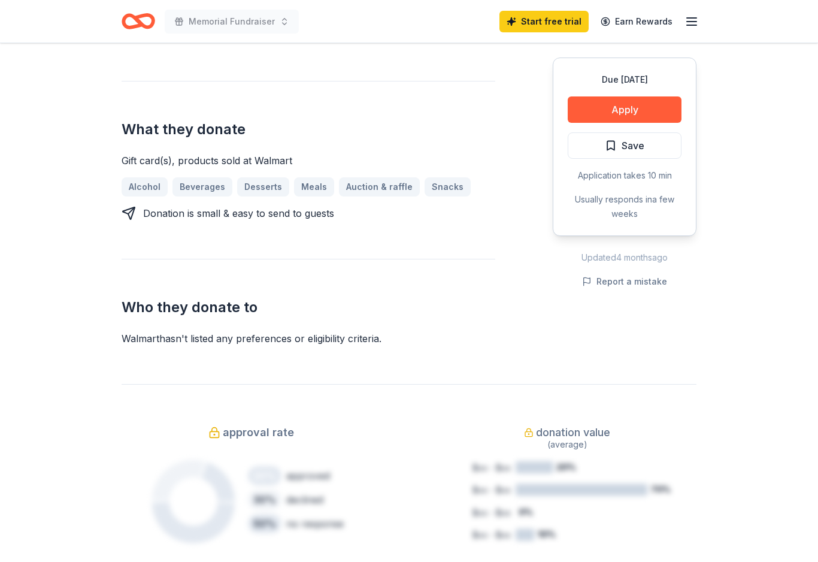
scroll to position [418, 0]
click at [143, 341] on div "Walmart hasn ' t listed any preferences or eligibility criteria." at bounding box center [309, 338] width 374 height 14
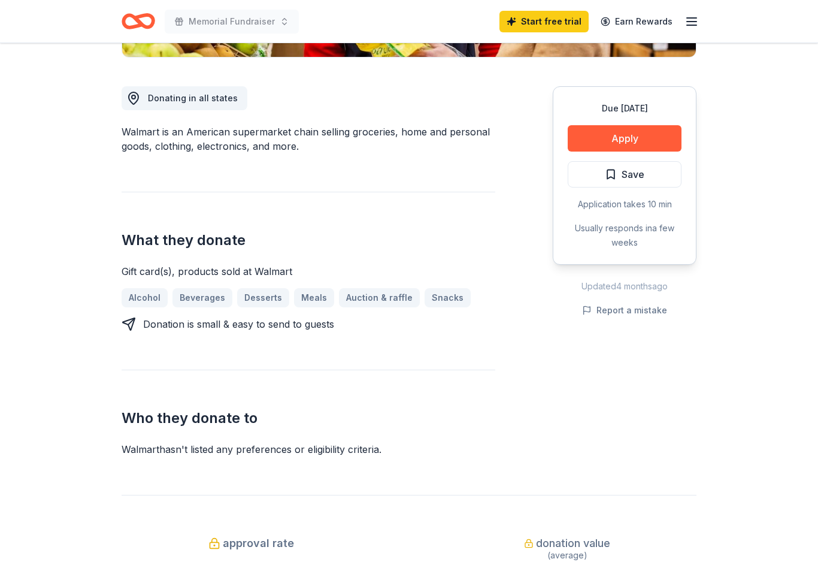
scroll to position [301, 0]
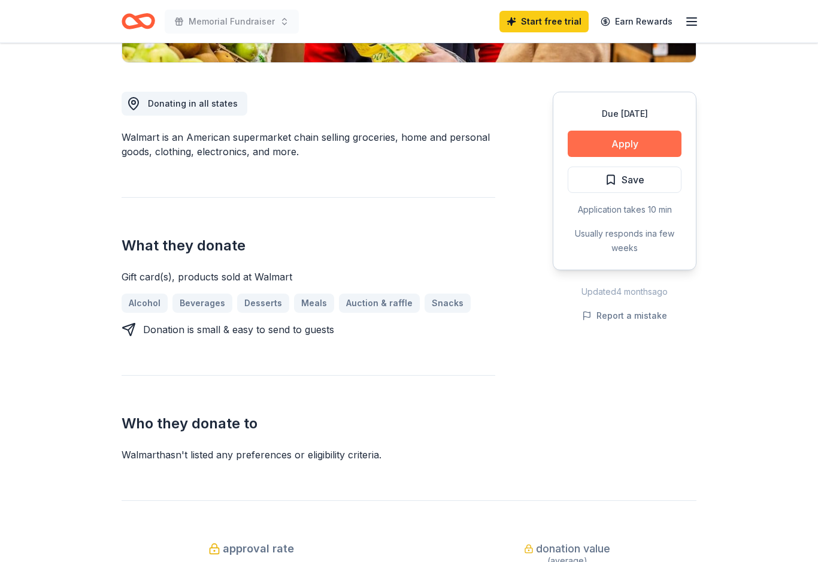
click at [643, 143] on button "Apply" at bounding box center [625, 144] width 114 height 26
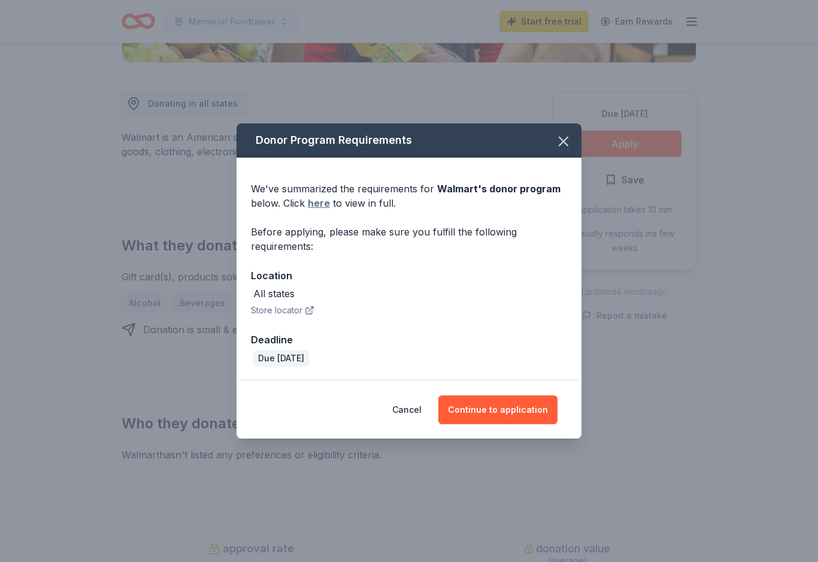
click at [320, 204] on link "here" at bounding box center [319, 203] width 22 height 14
click at [565, 137] on icon "button" at bounding box center [563, 141] width 17 height 17
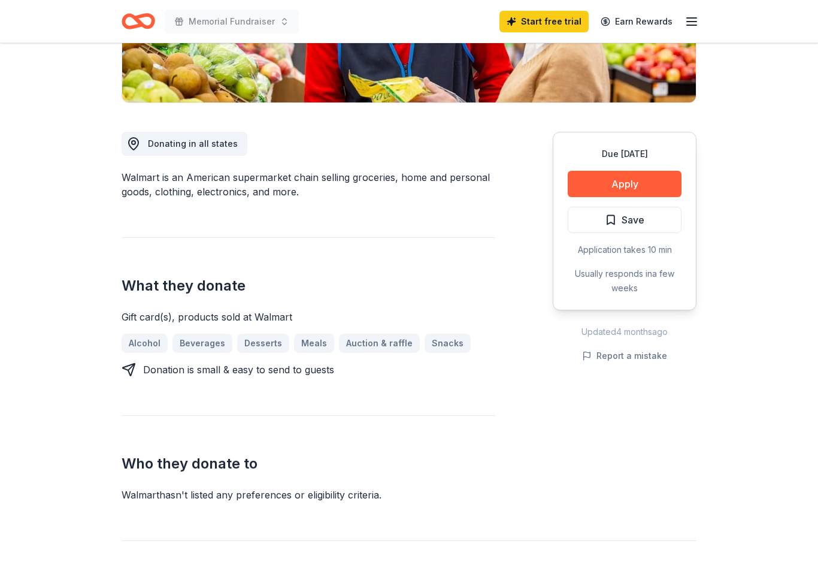
scroll to position [253, 0]
